Goal: Task Accomplishment & Management: Manage account settings

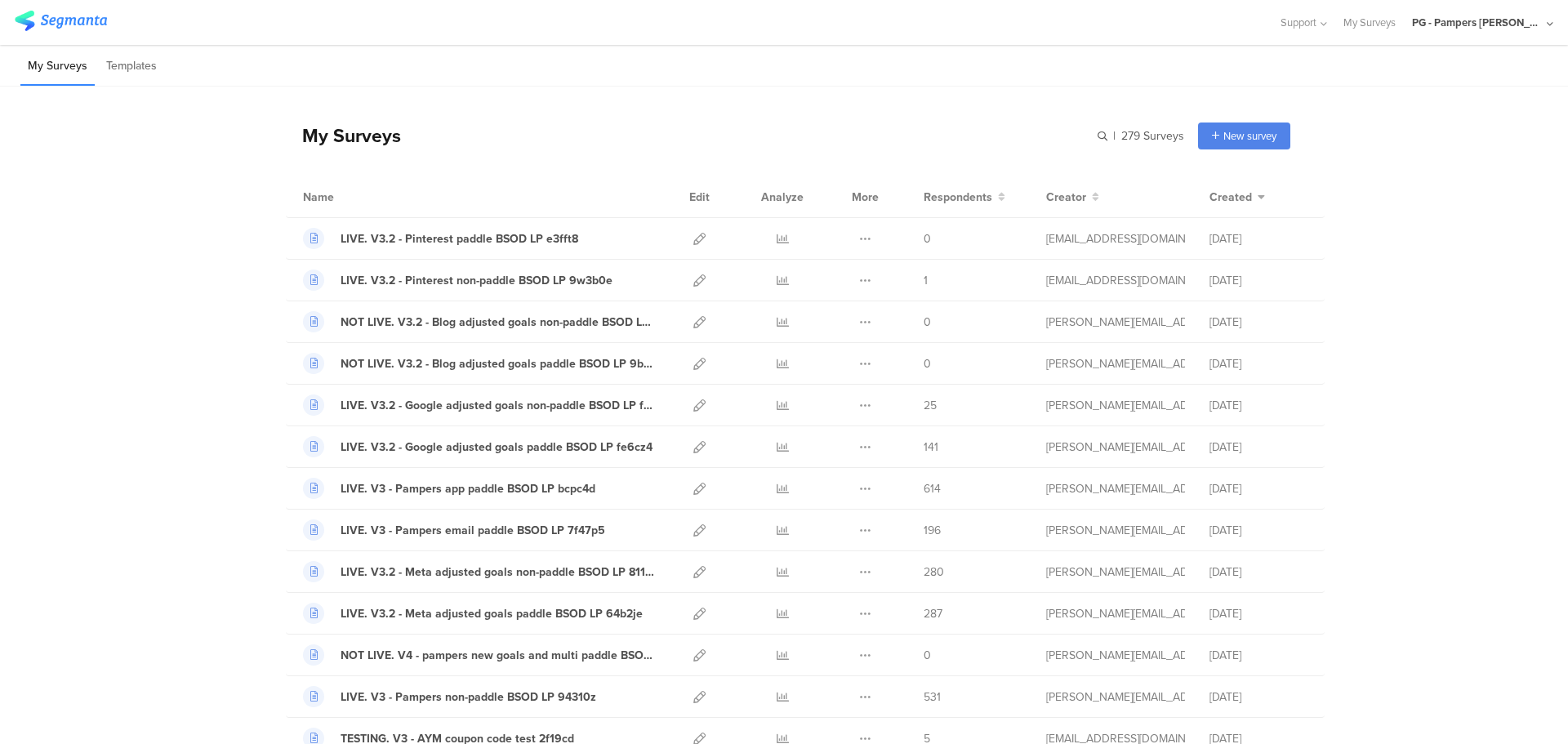
click at [1472, 21] on div "PG - Pampers [PERSON_NAME]" at bounding box center [1477, 22] width 131 height 16
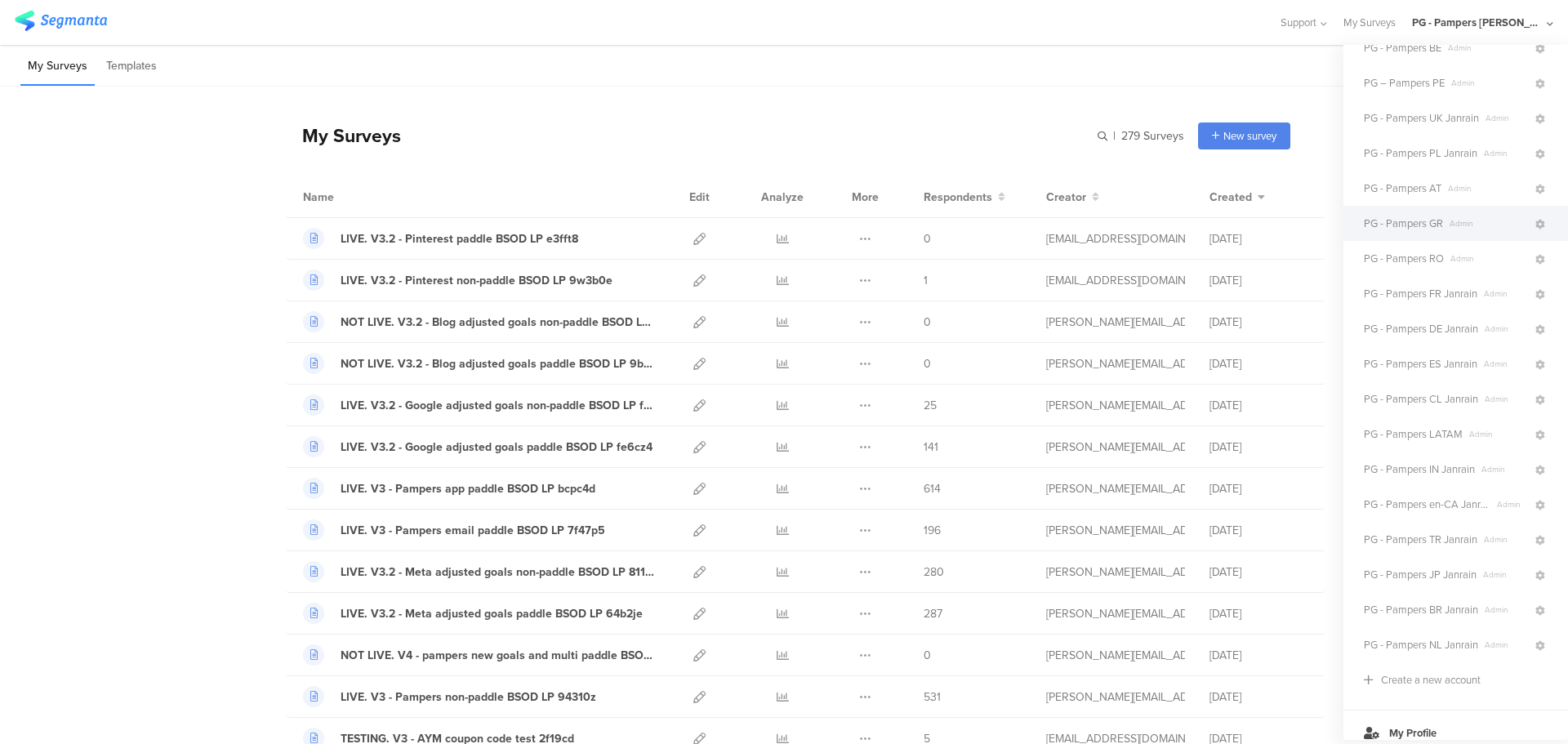
scroll to position [236, 0]
click at [1455, 542] on span "PG - Pampers BR Janrain" at bounding box center [1421, 550] width 114 height 16
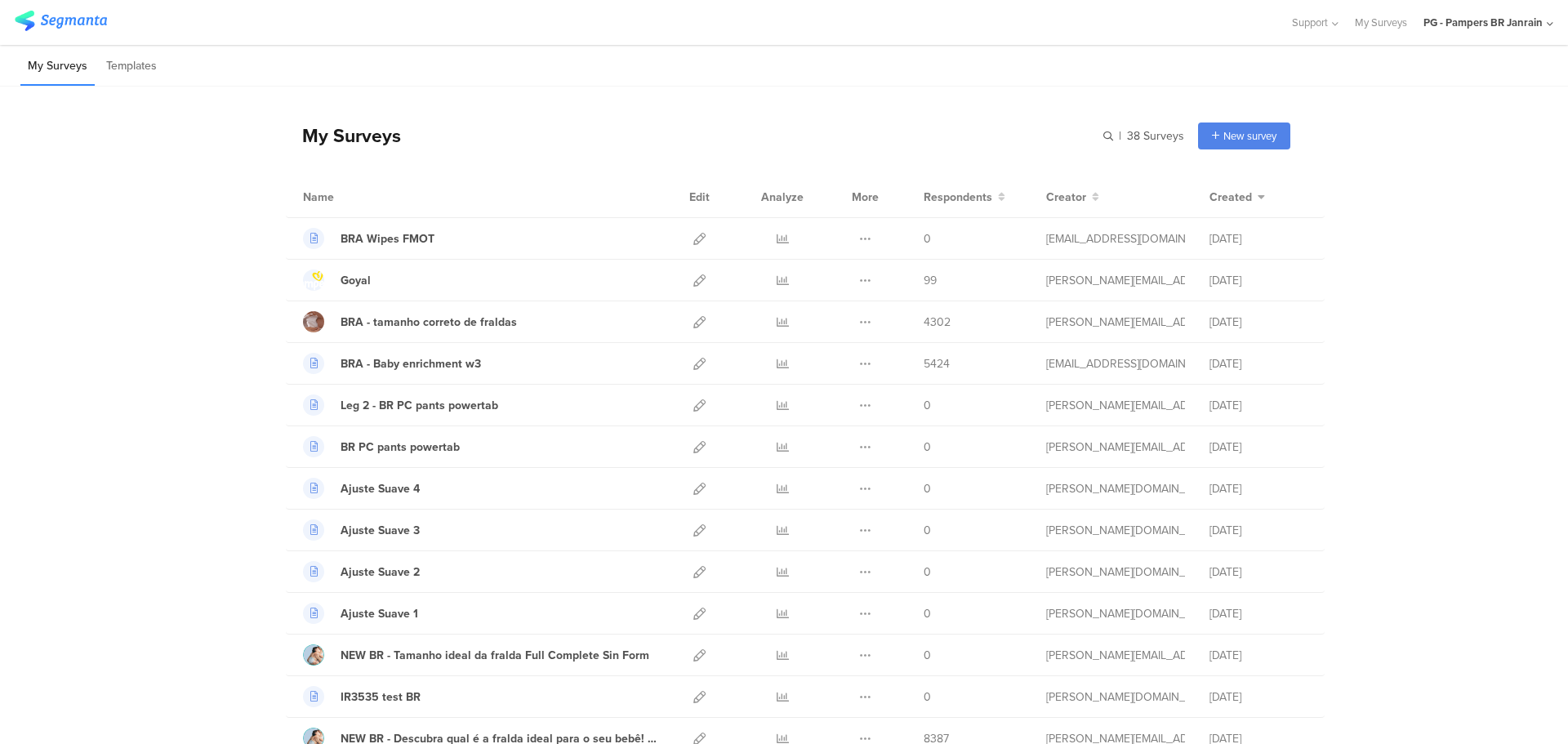
click at [1524, 21] on div "PG - Pampers BR Janrain" at bounding box center [1483, 22] width 120 height 16
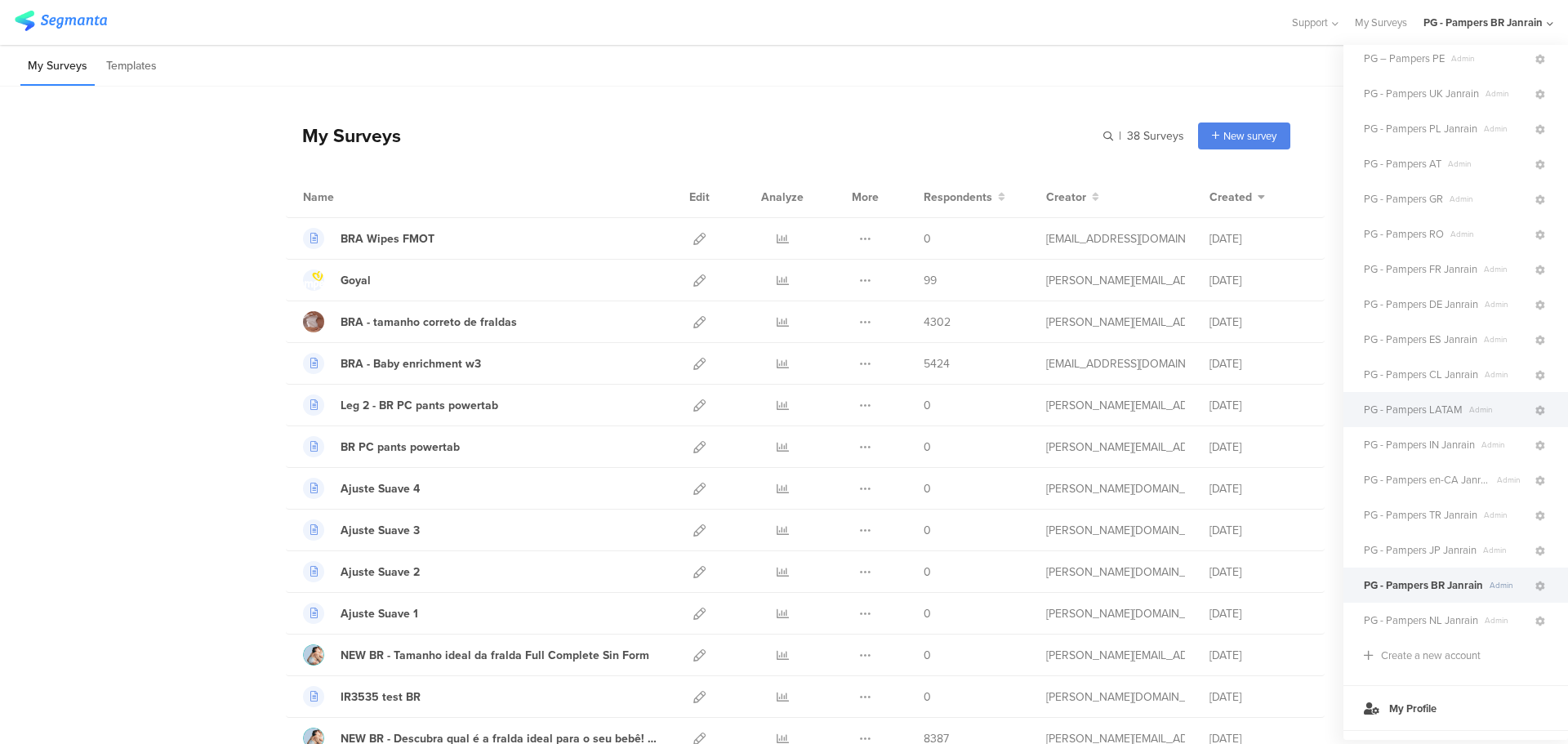
scroll to position [236, 0]
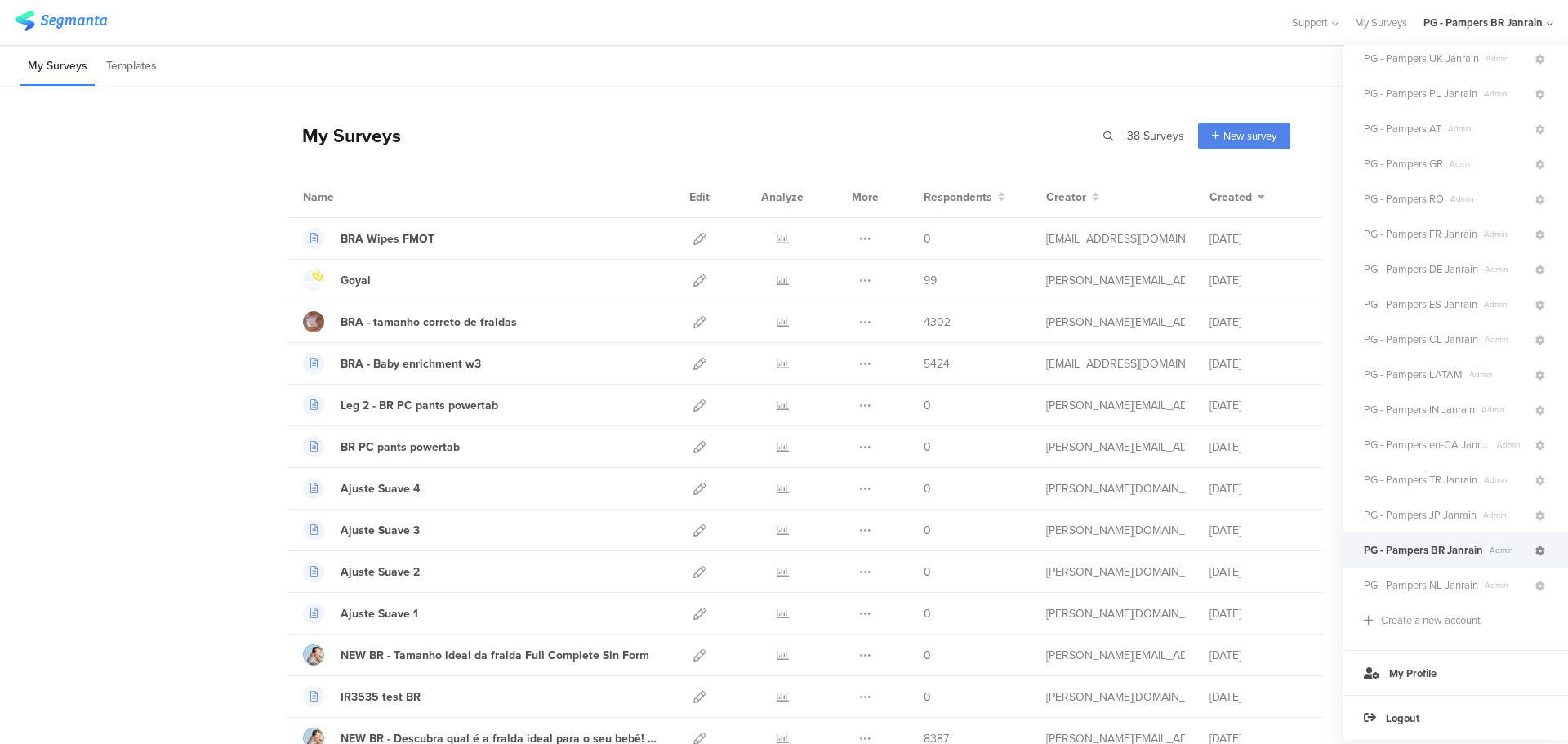
click at [1535, 547] on icon at bounding box center [1540, 551] width 9 height 9
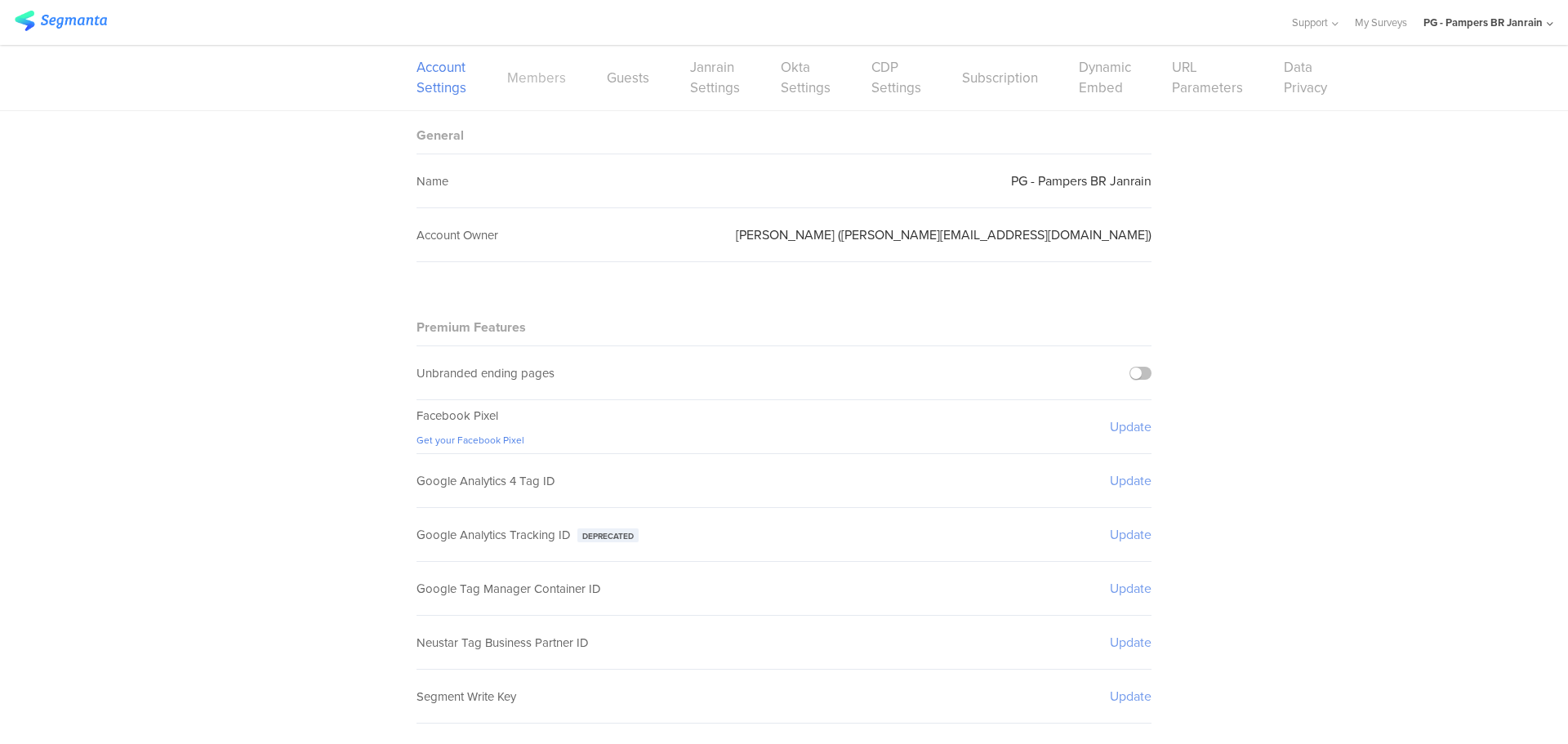
click at [537, 79] on link "Members" at bounding box center [536, 79] width 59 height 21
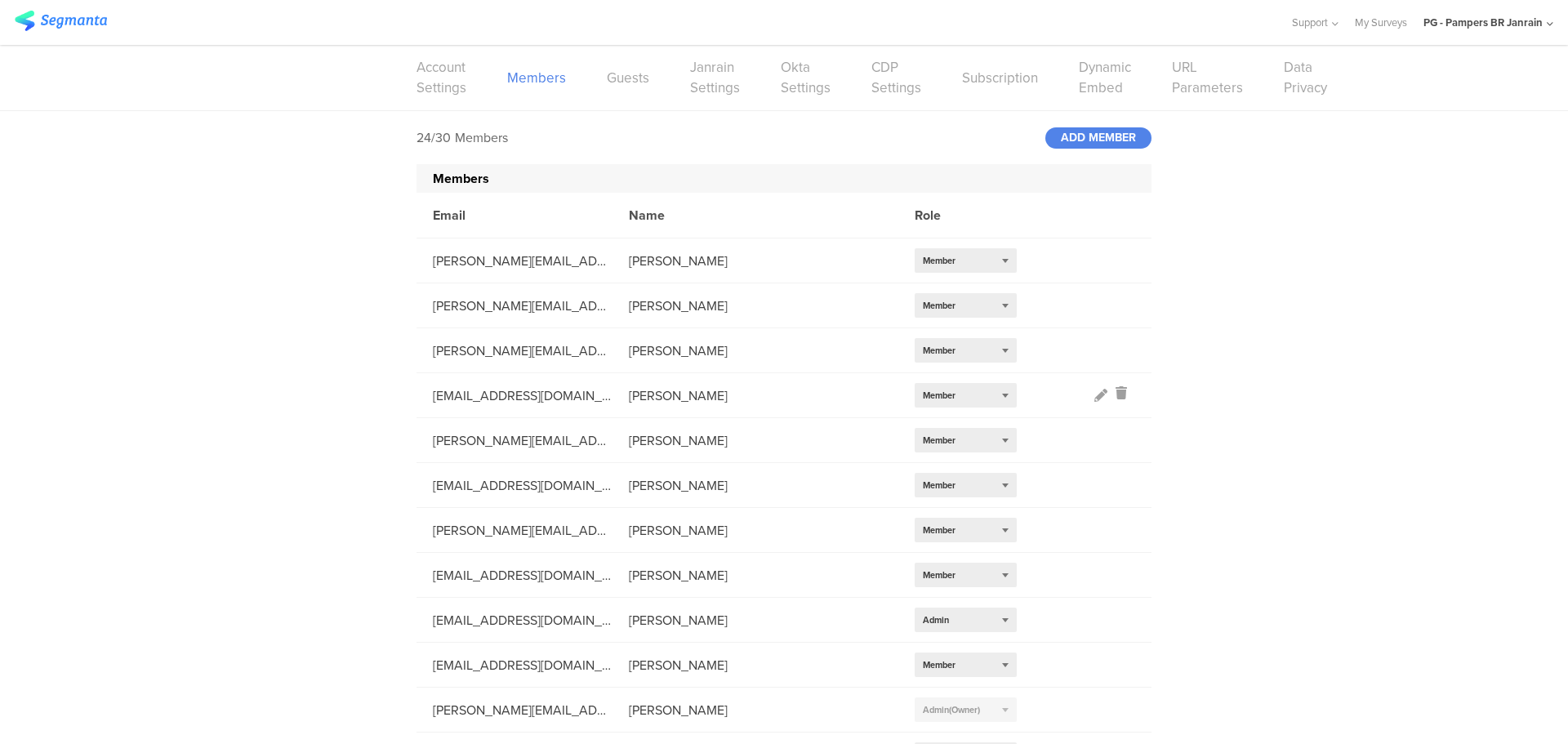
scroll to position [573, 0]
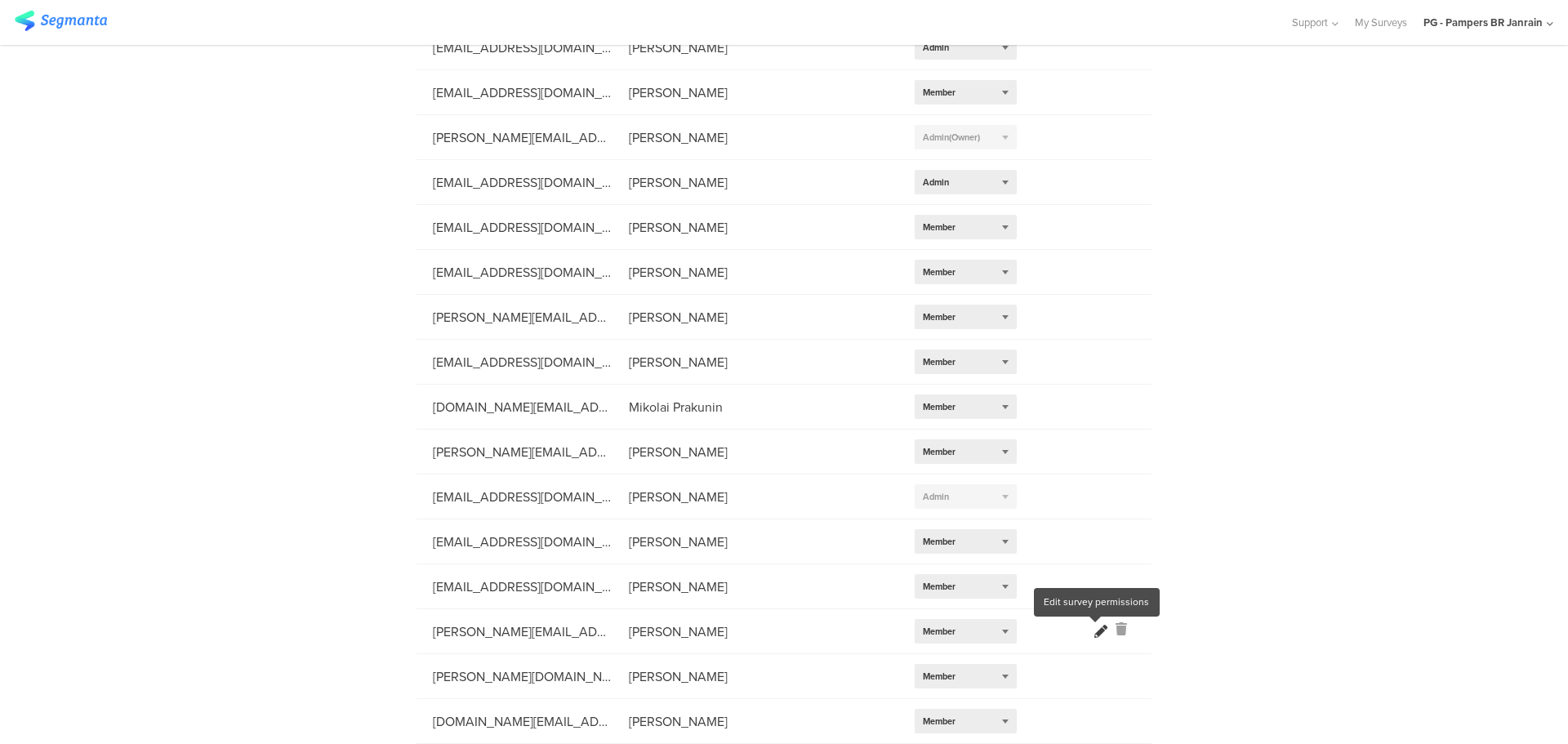
click at [1094, 635] on icon at bounding box center [1101, 632] width 13 height 13
